Goal: Find specific page/section: Find specific page/section

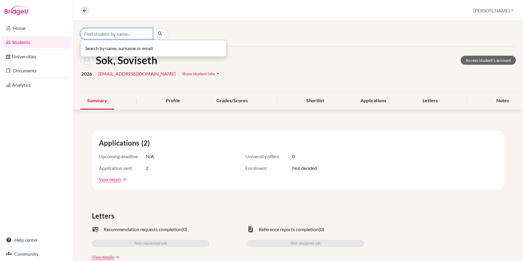
click at [89, 32] on input "Find student by name..." at bounding box center [116, 33] width 73 height 11
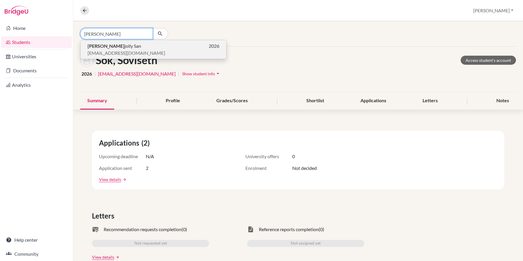
type input "[PERSON_NAME]"
click at [96, 46] on b "[PERSON_NAME]" at bounding box center [106, 46] width 37 height 6
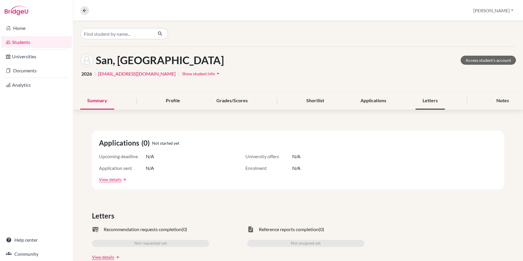
click at [431, 102] on div "Letters" at bounding box center [430, 100] width 29 height 17
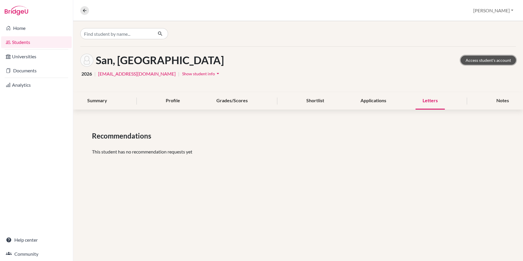
click at [486, 61] on link "Access student's account" at bounding box center [488, 60] width 55 height 9
